Goal: Check status: Check status

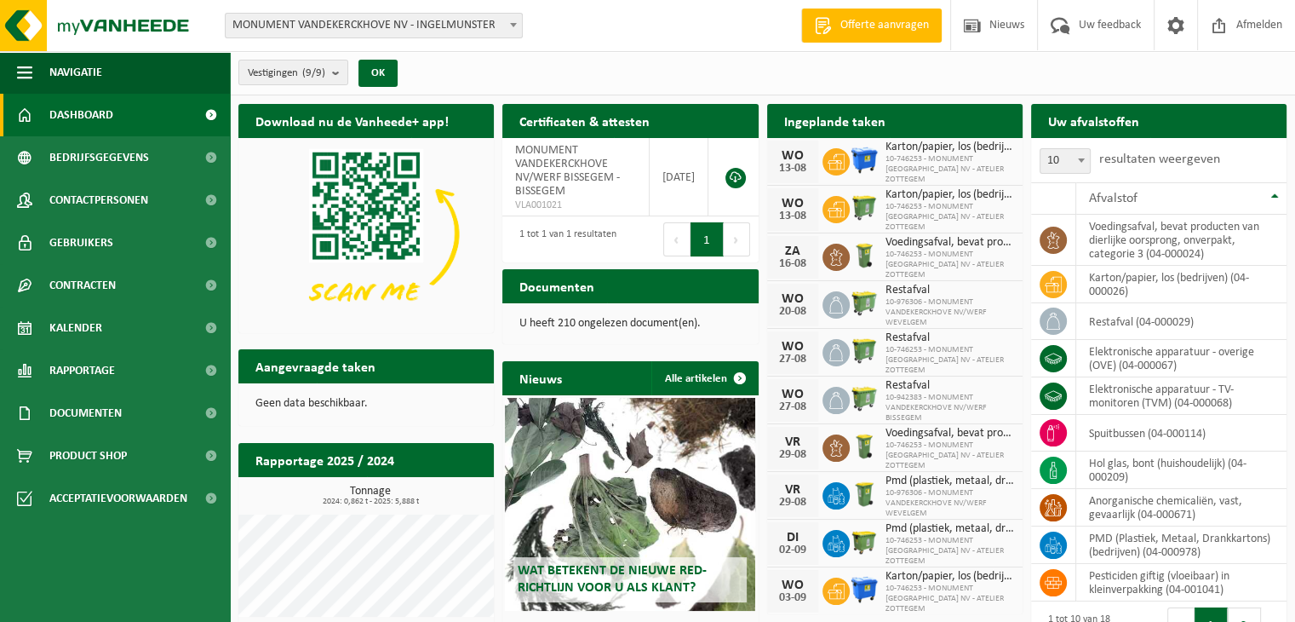
click at [510, 25] on b at bounding box center [513, 25] width 7 height 4
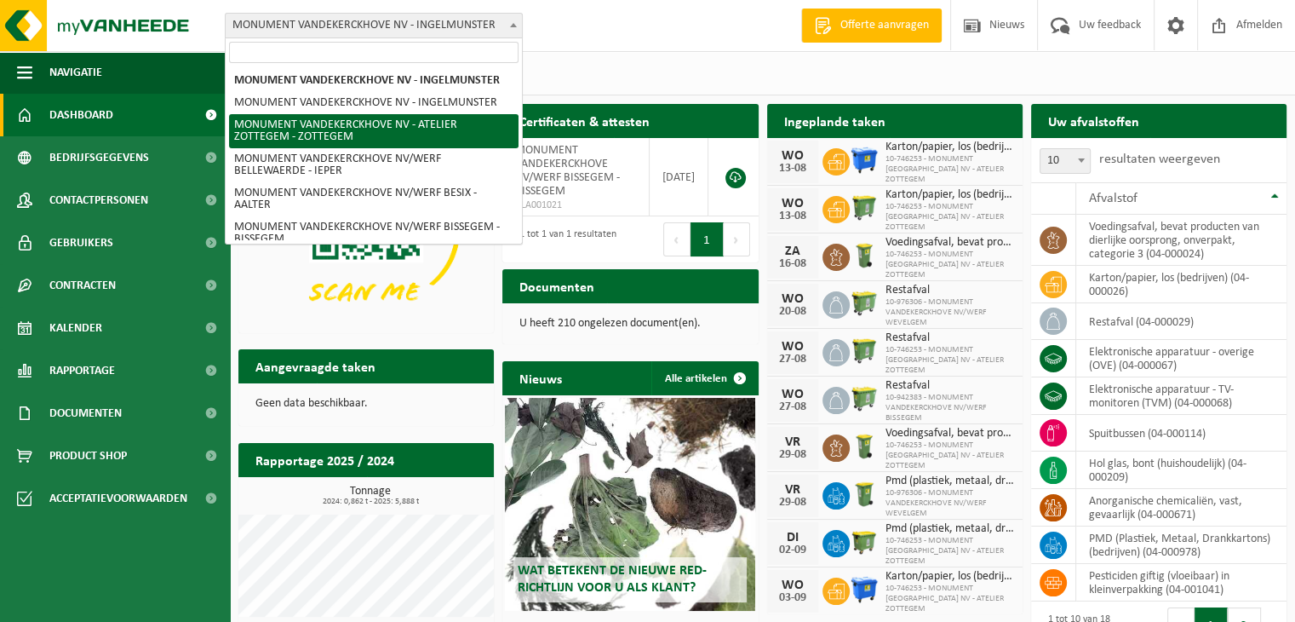
select select "6366"
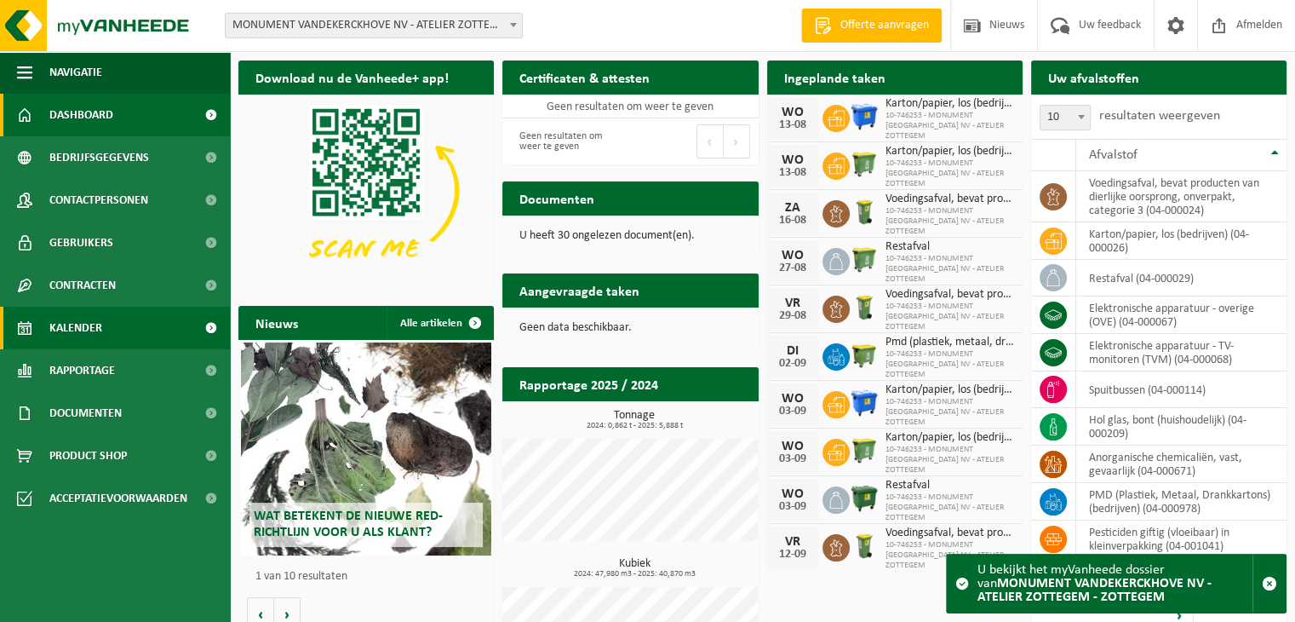
click at [88, 328] on span "Kalender" at bounding box center [75, 328] width 53 height 43
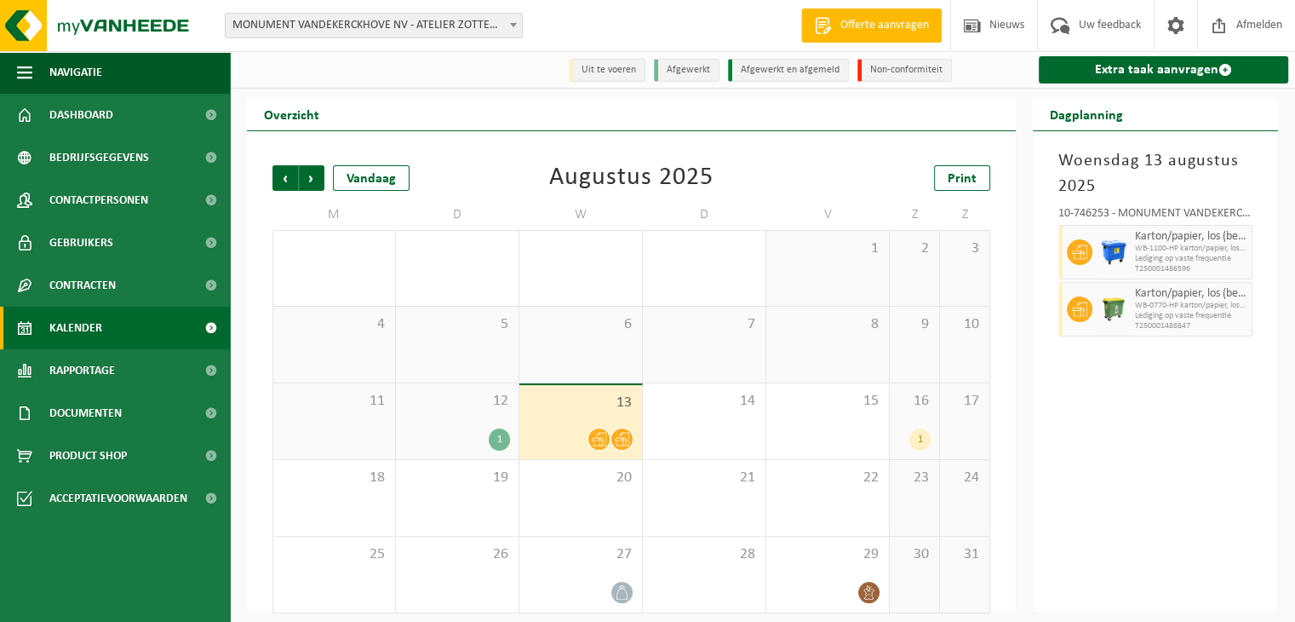
click at [600, 437] on icon at bounding box center [599, 439] width 14 height 14
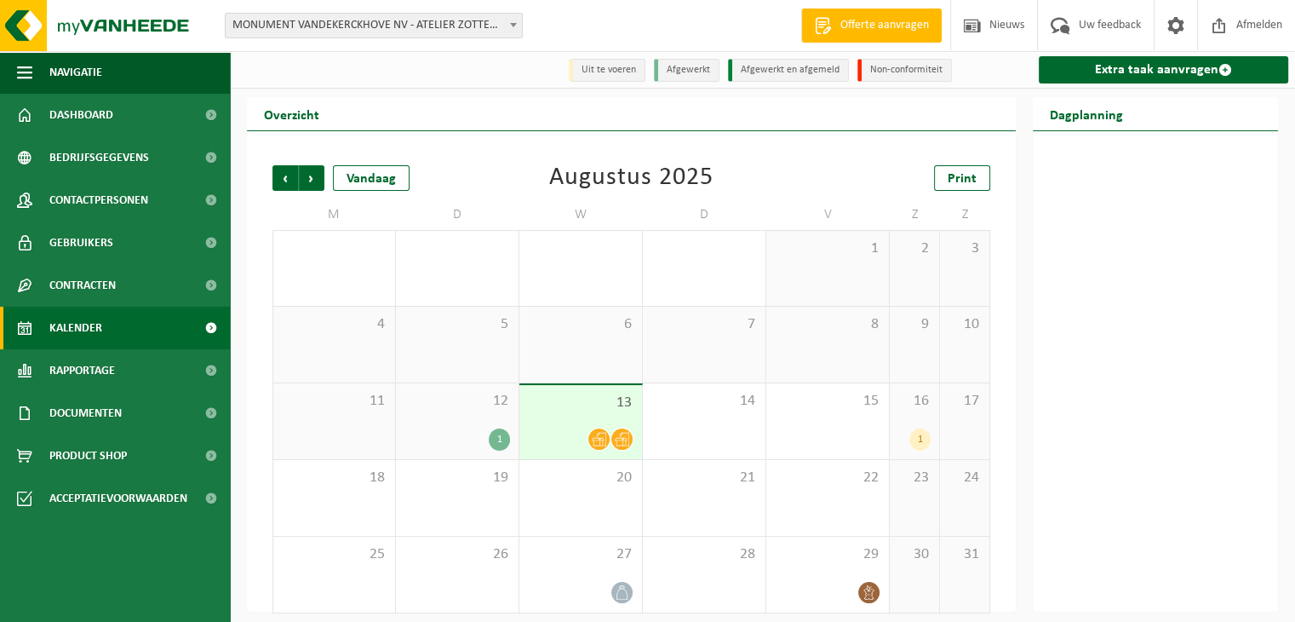
click at [555, 430] on div at bounding box center [581, 439] width 106 height 23
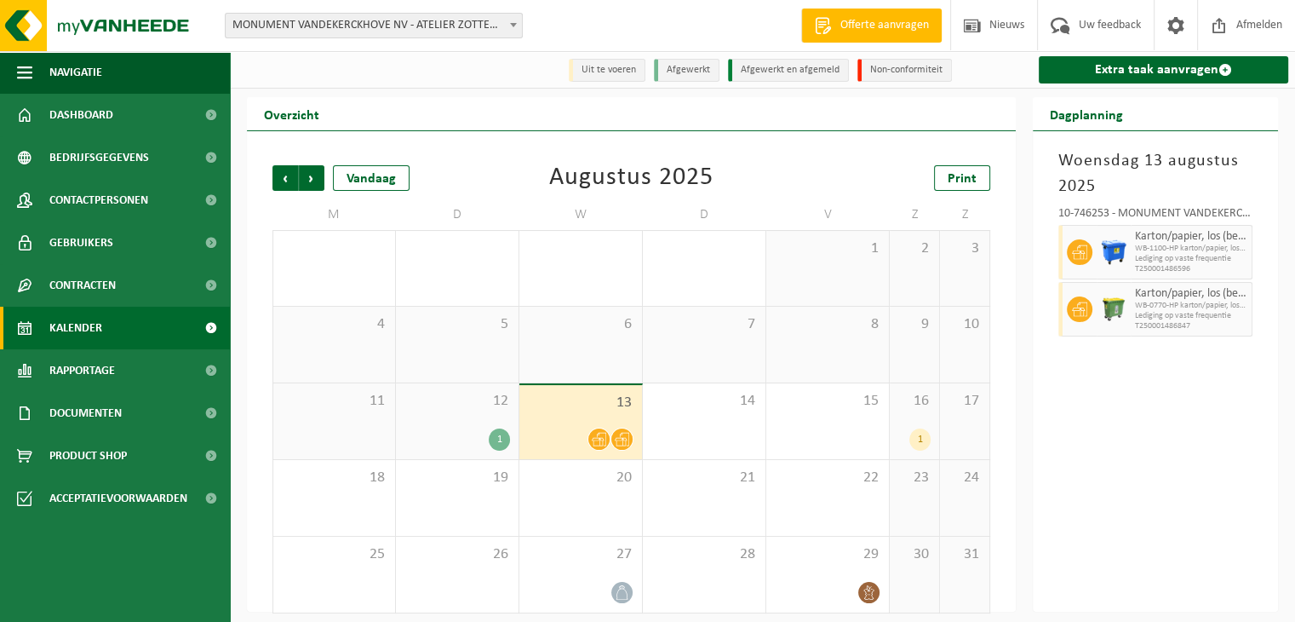
click at [600, 412] on span "13" at bounding box center [581, 403] width 106 height 19
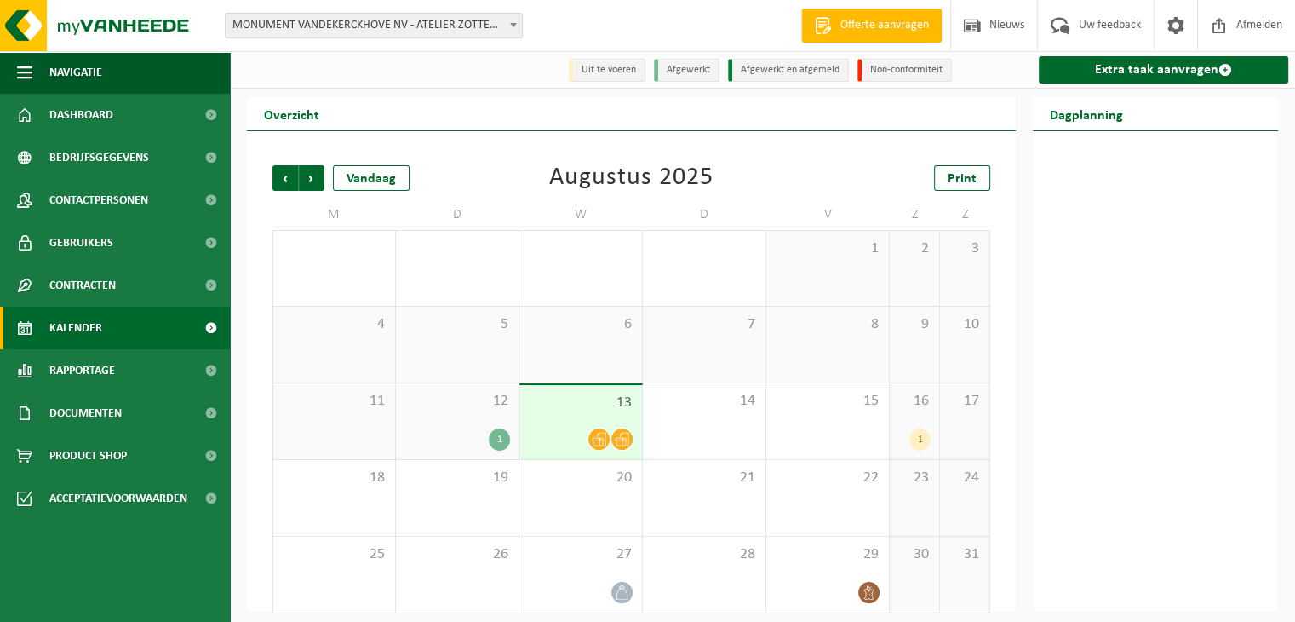
click at [600, 412] on span "13" at bounding box center [581, 403] width 106 height 19
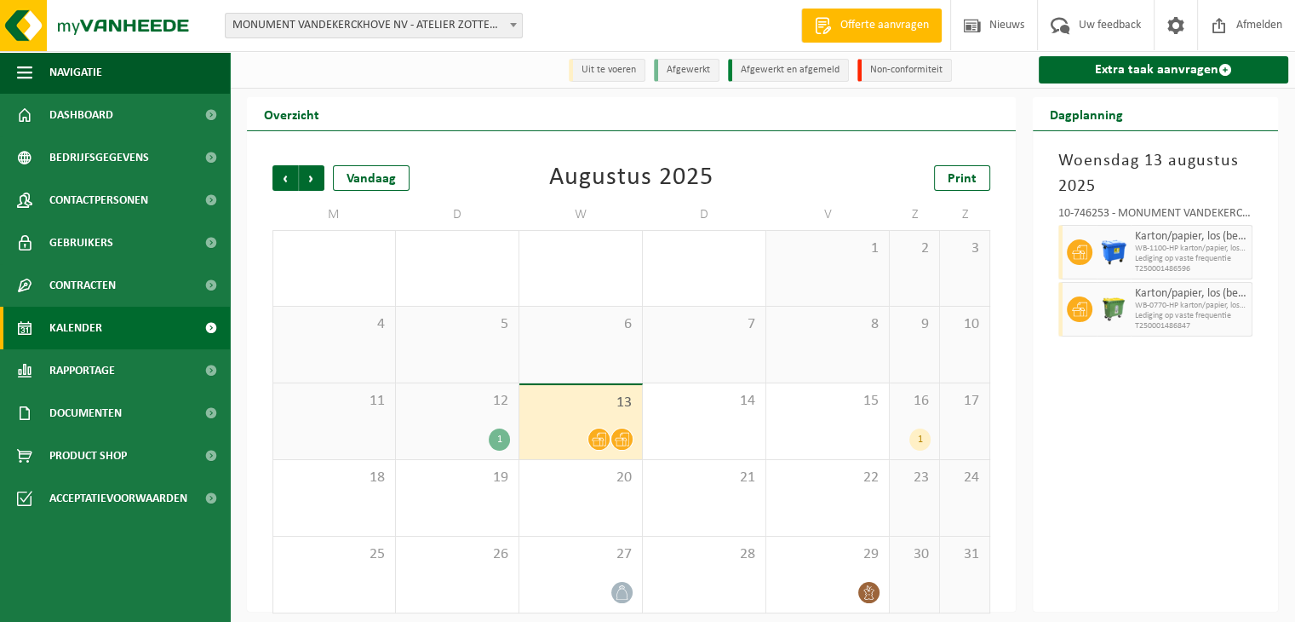
click at [600, 412] on span "13" at bounding box center [581, 403] width 106 height 19
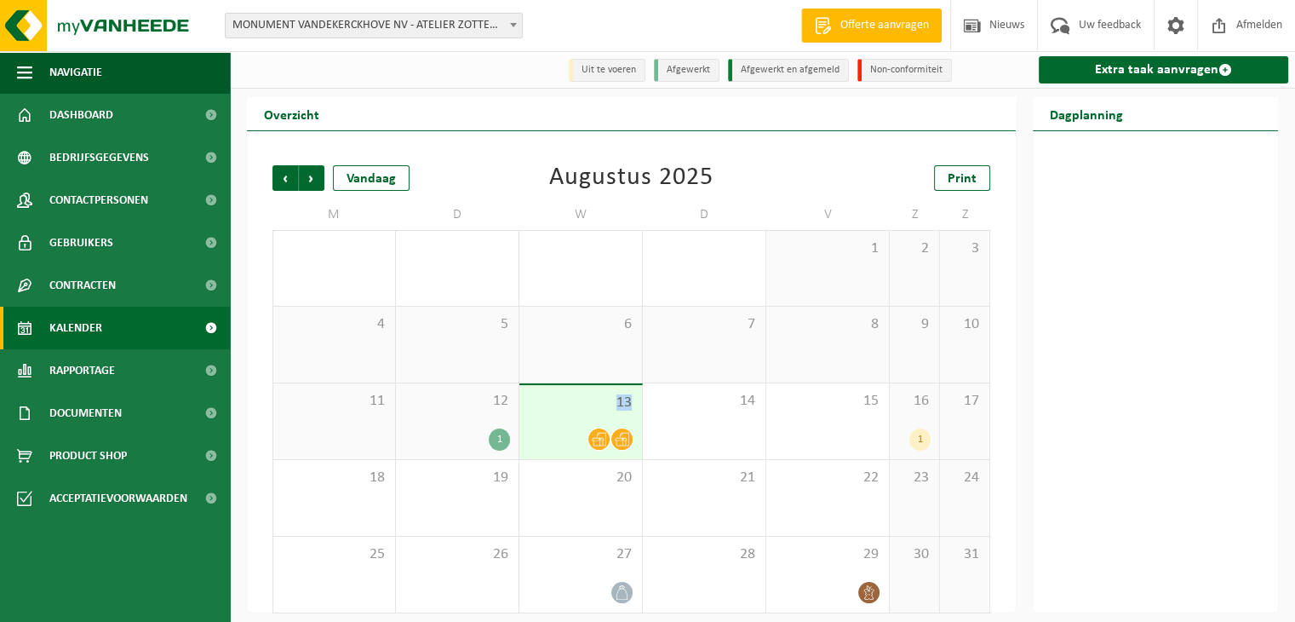
click at [600, 412] on span "13" at bounding box center [581, 403] width 106 height 19
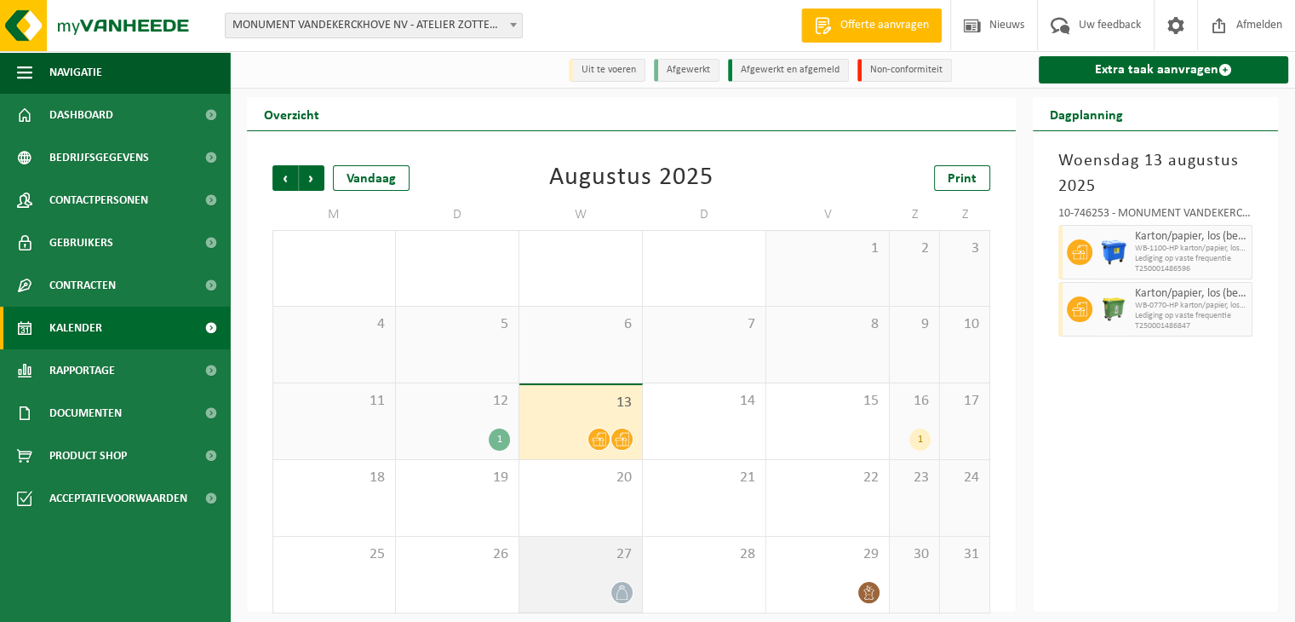
click at [604, 569] on div "27" at bounding box center [581, 575] width 123 height 76
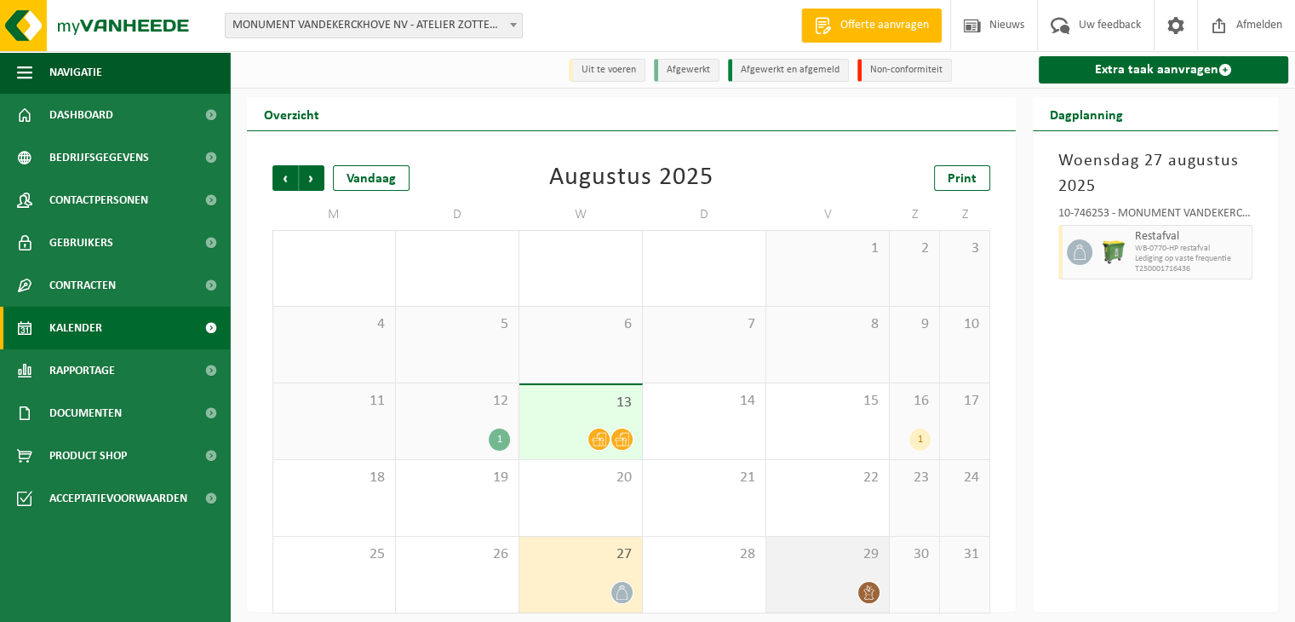
click at [819, 554] on span "29" at bounding box center [828, 554] width 106 height 19
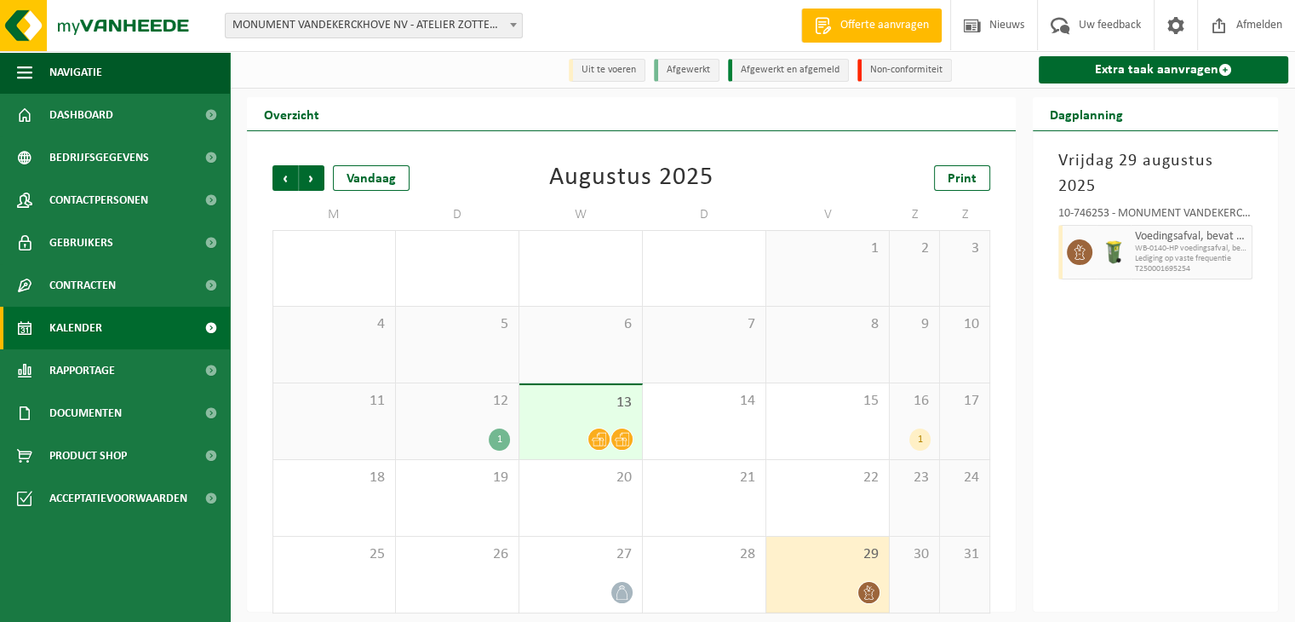
click at [462, 430] on div "1" at bounding box center [458, 439] width 106 height 22
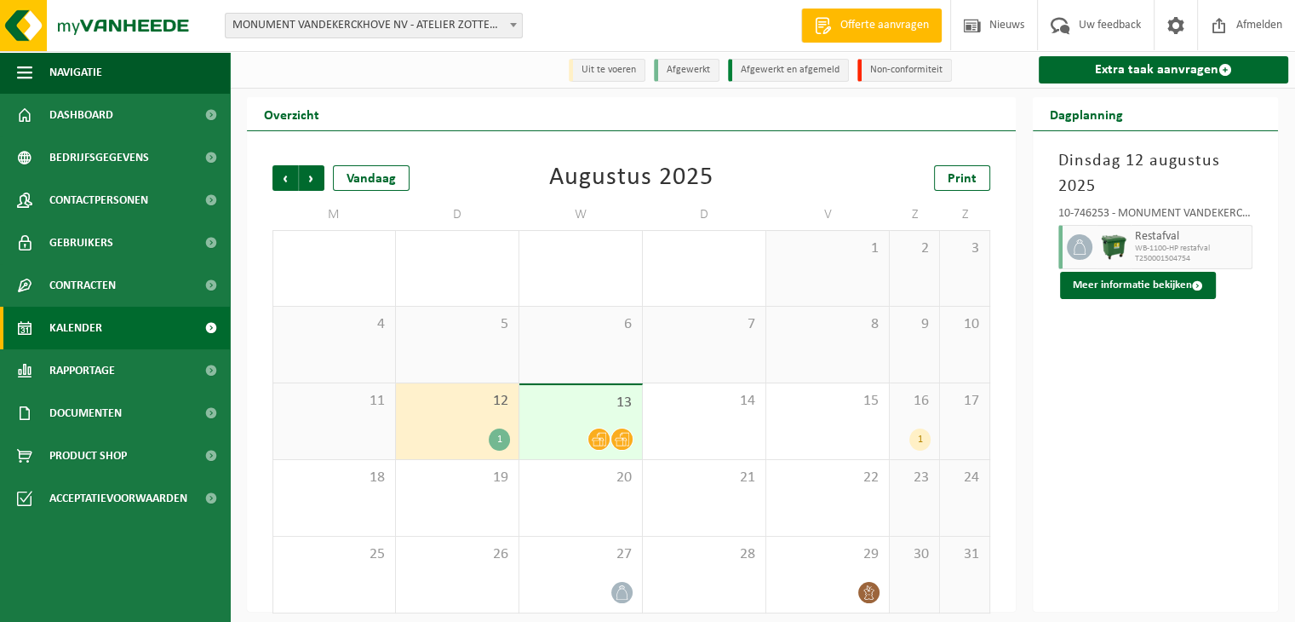
click at [591, 428] on div "13" at bounding box center [581, 422] width 123 height 74
